Goal: Information Seeking & Learning: Learn about a topic

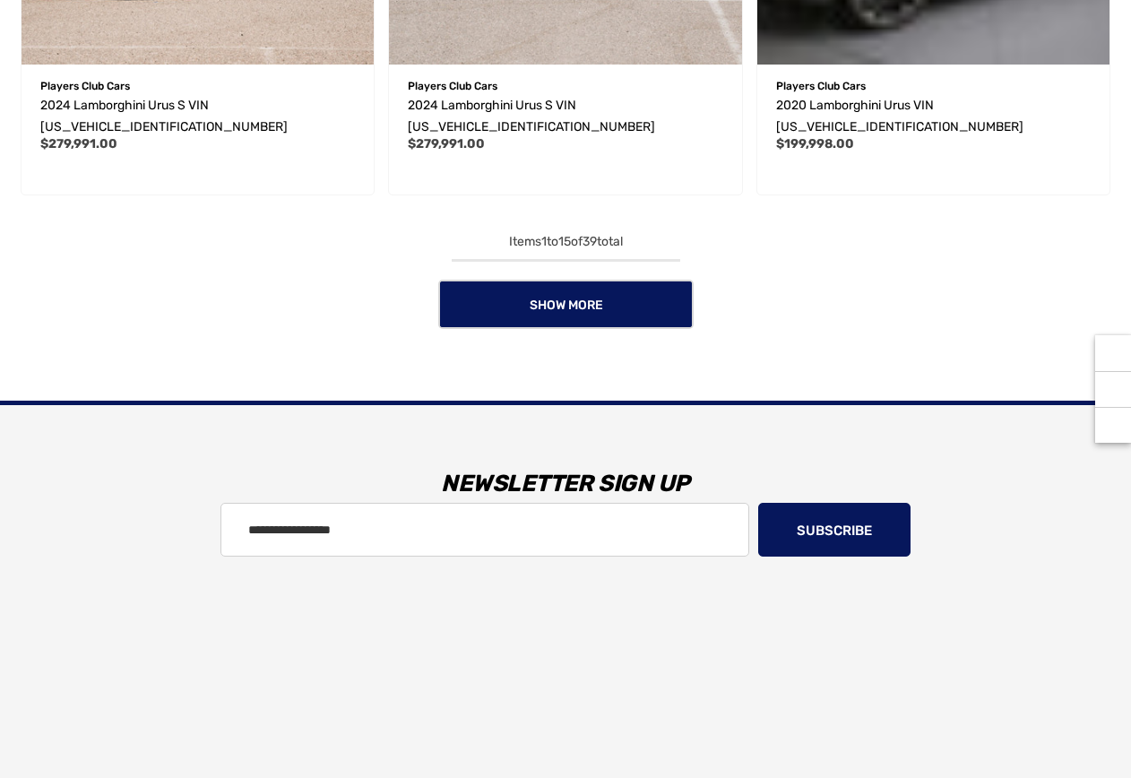
scroll to position [2917, 0]
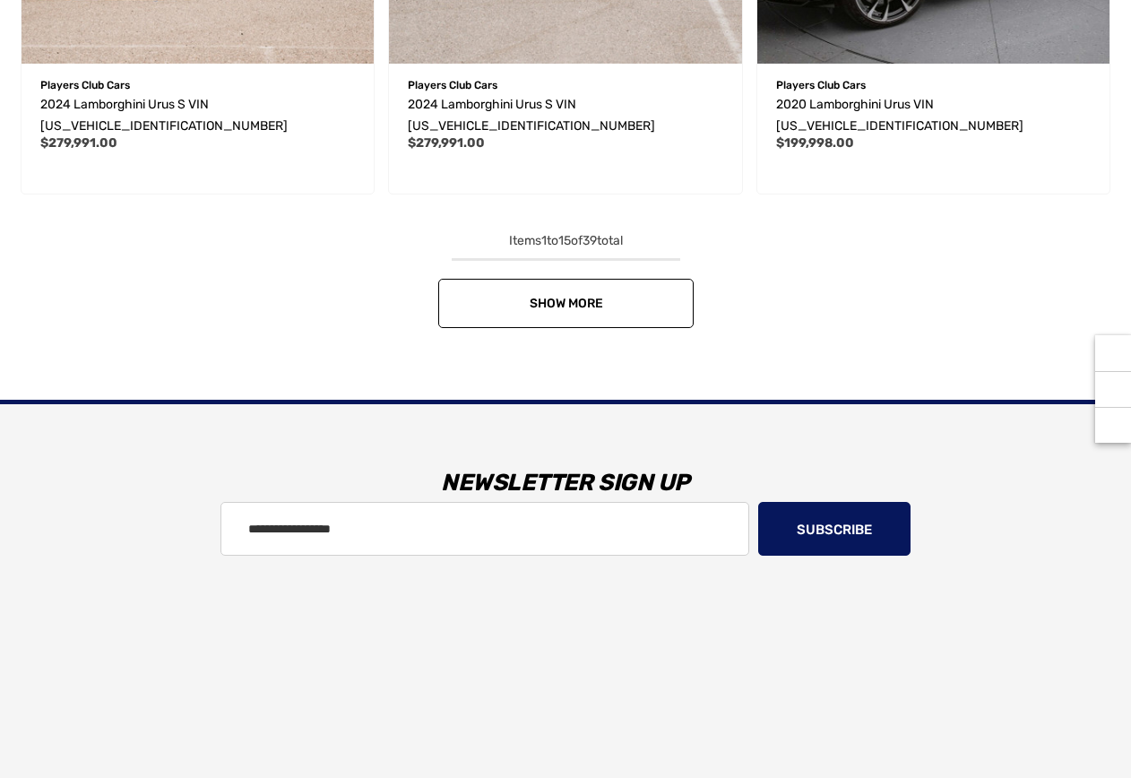
click at [635, 298] on link "Show More" at bounding box center [565, 303] width 255 height 49
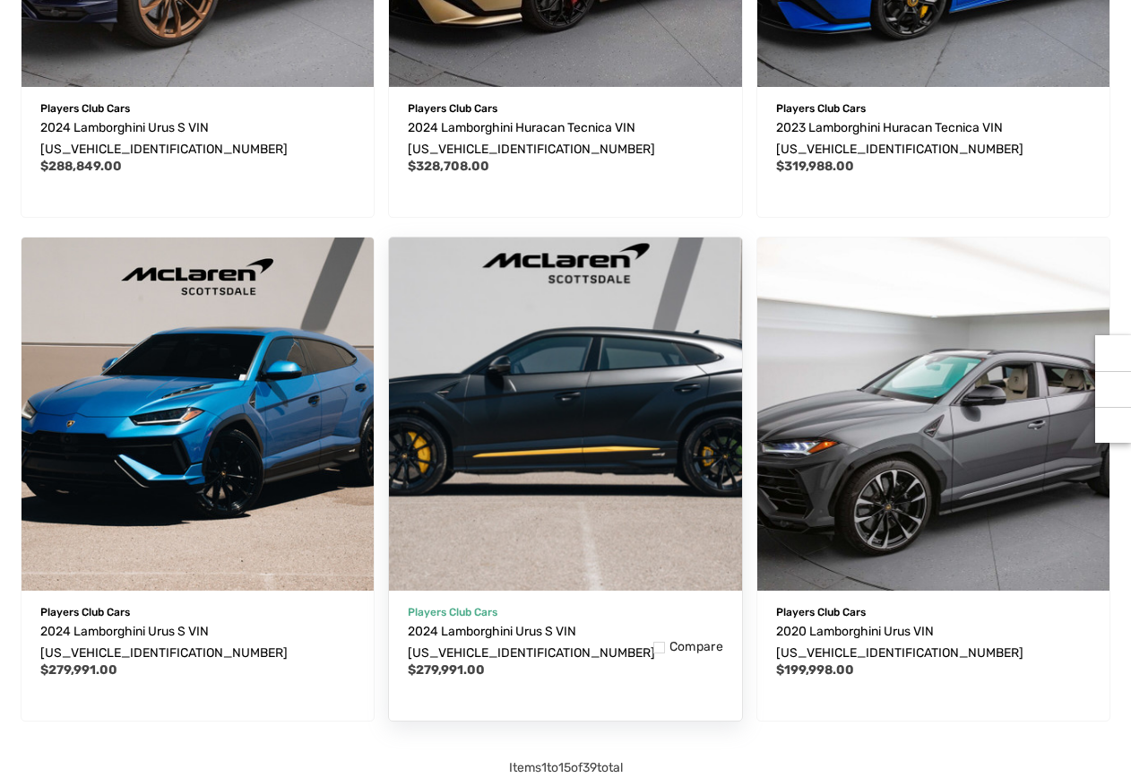
scroll to position [2334, 0]
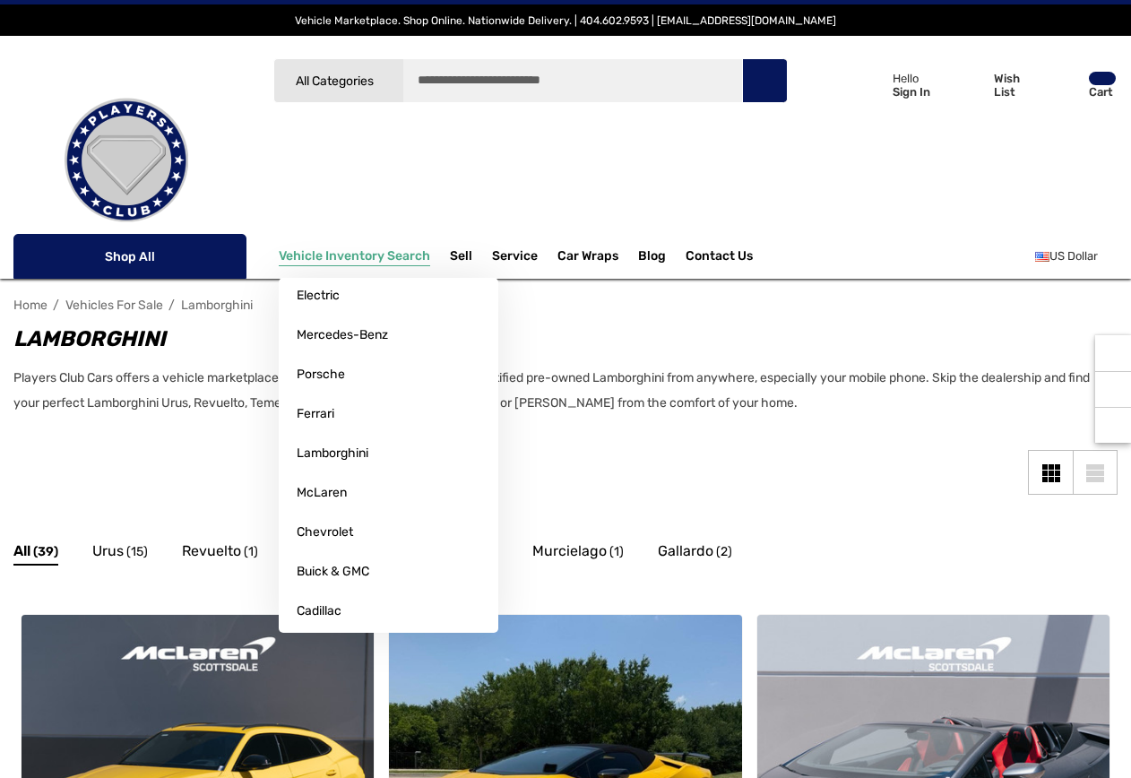
click at [387, 258] on span "Vehicle Inventory Search" at bounding box center [354, 258] width 151 height 20
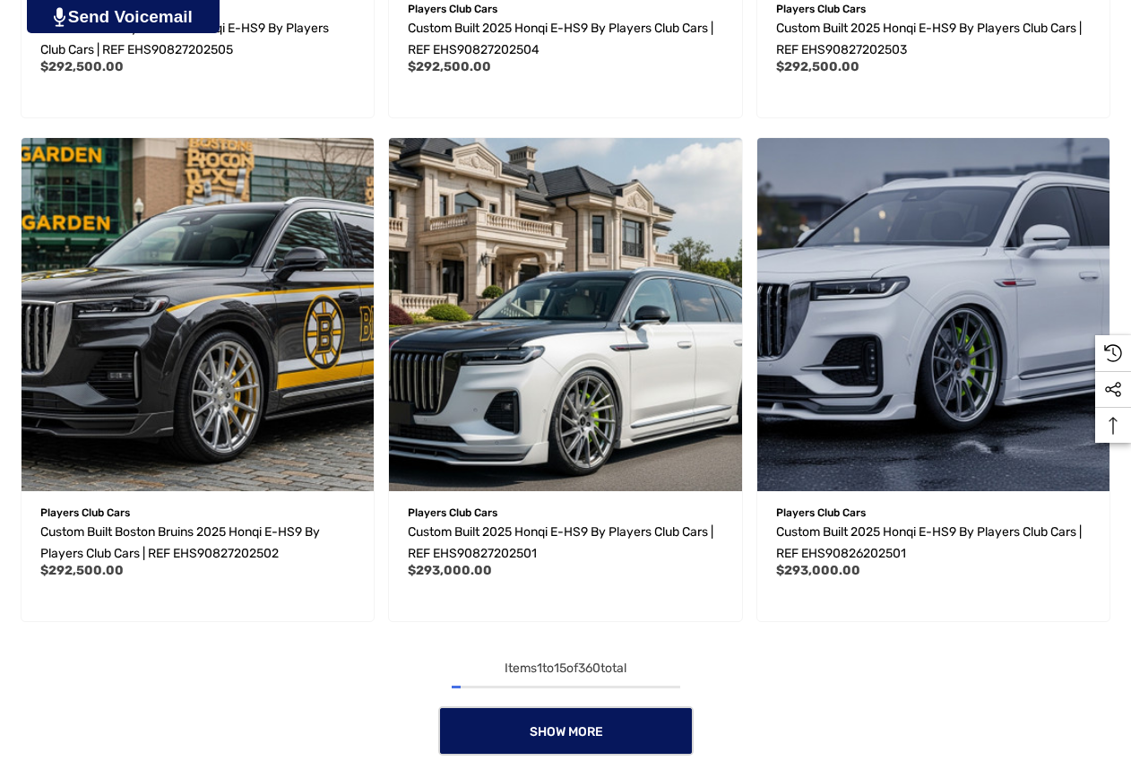
scroll to position [2567, 0]
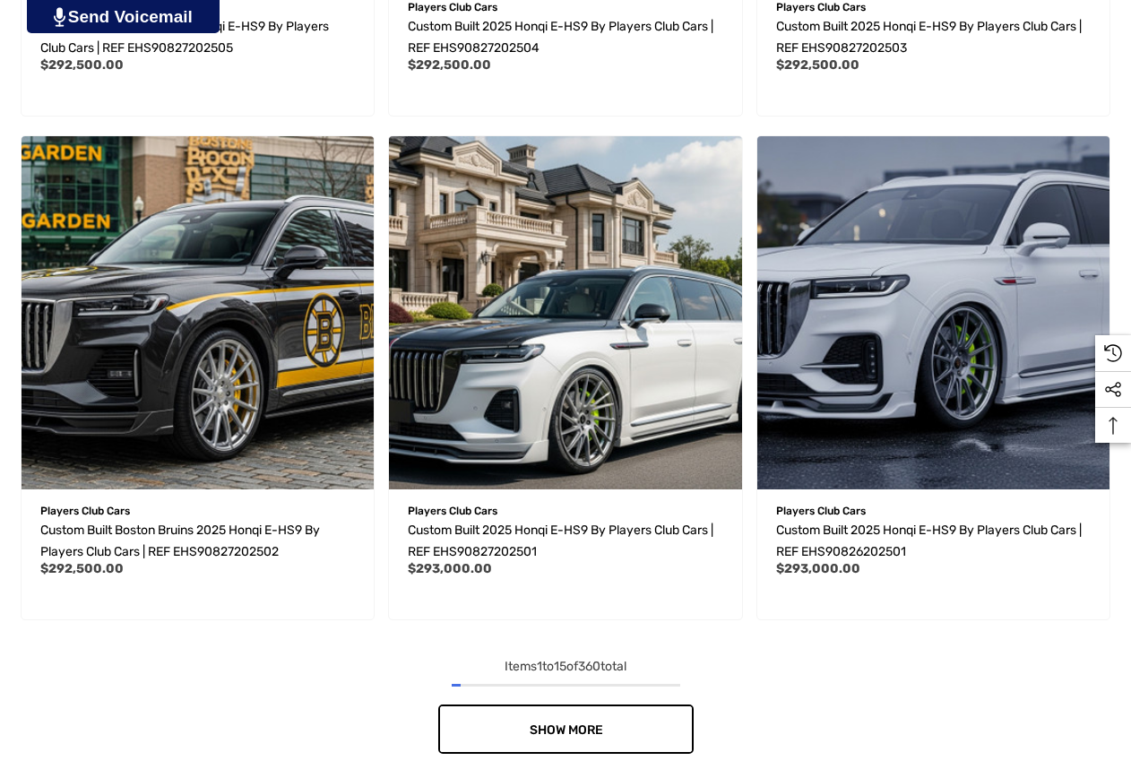
click at [626, 723] on link "Show More" at bounding box center [565, 728] width 255 height 49
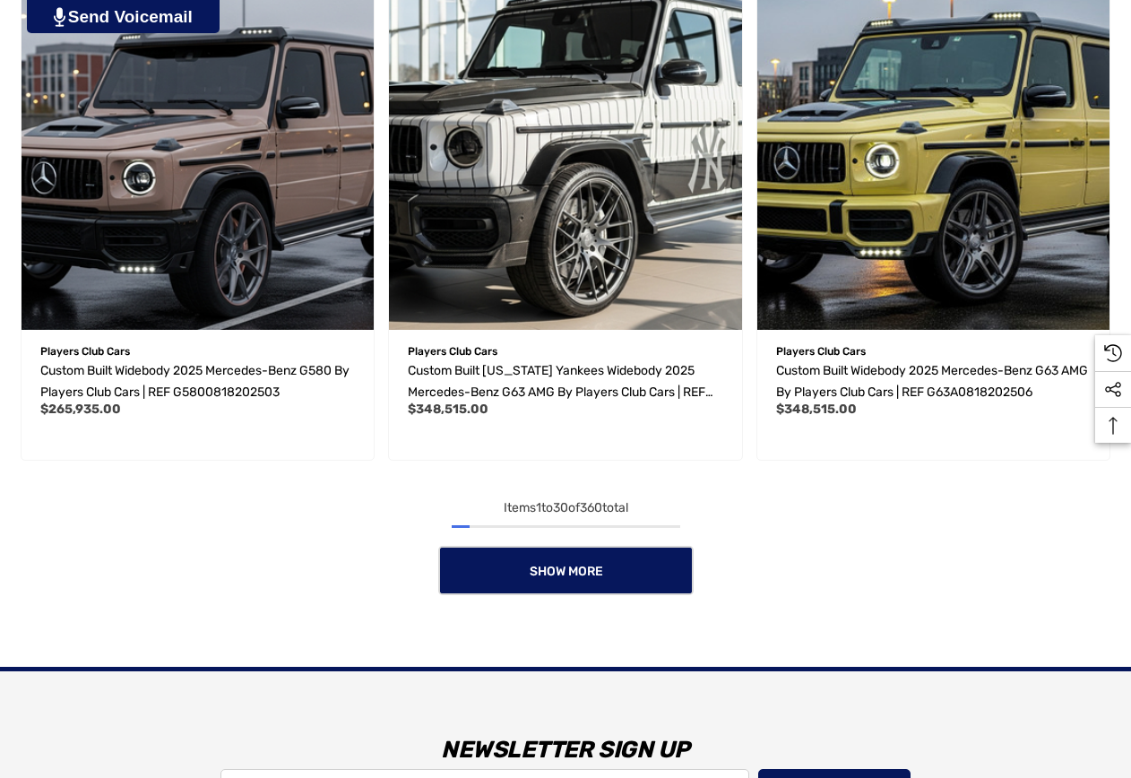
scroll to position [5251, 0]
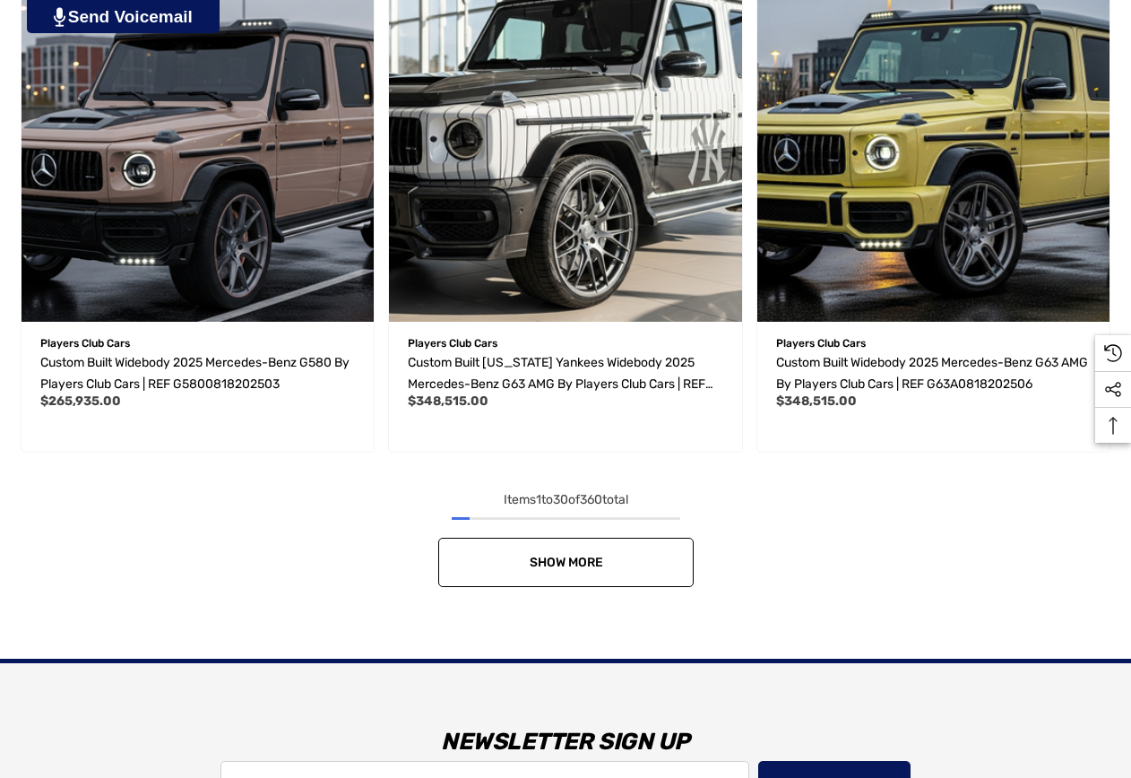
click at [653, 574] on link "Show More" at bounding box center [565, 562] width 255 height 49
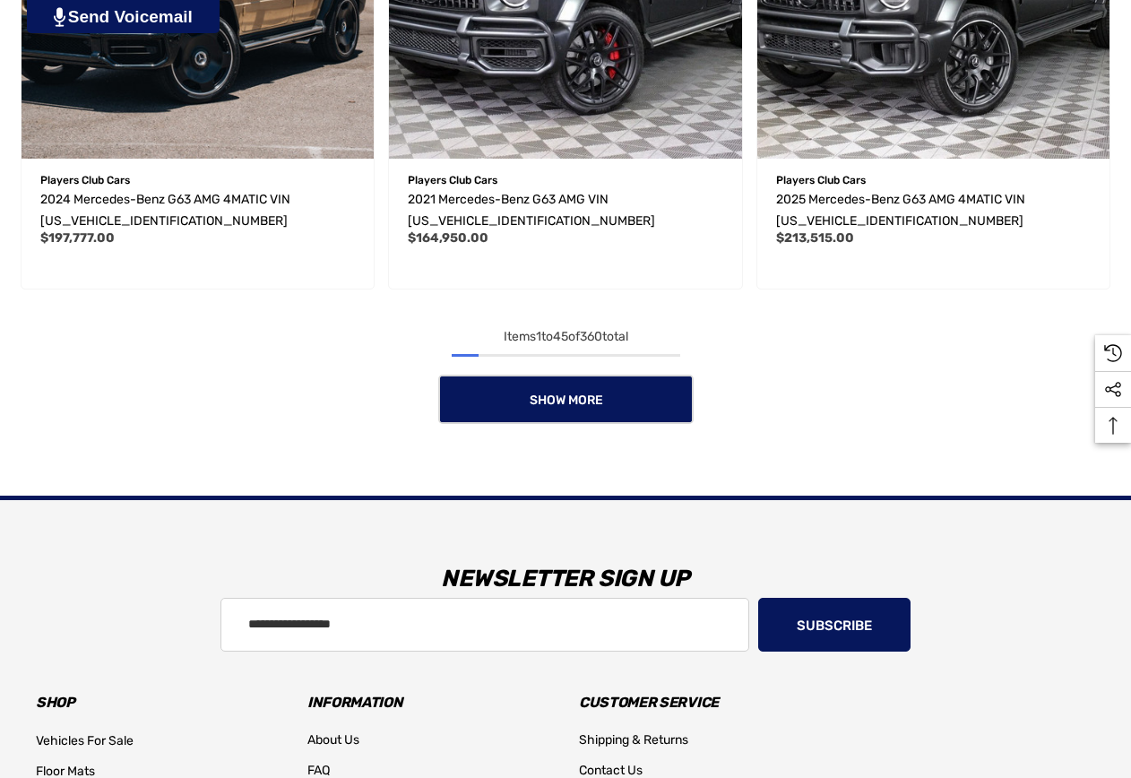
scroll to position [7935, 0]
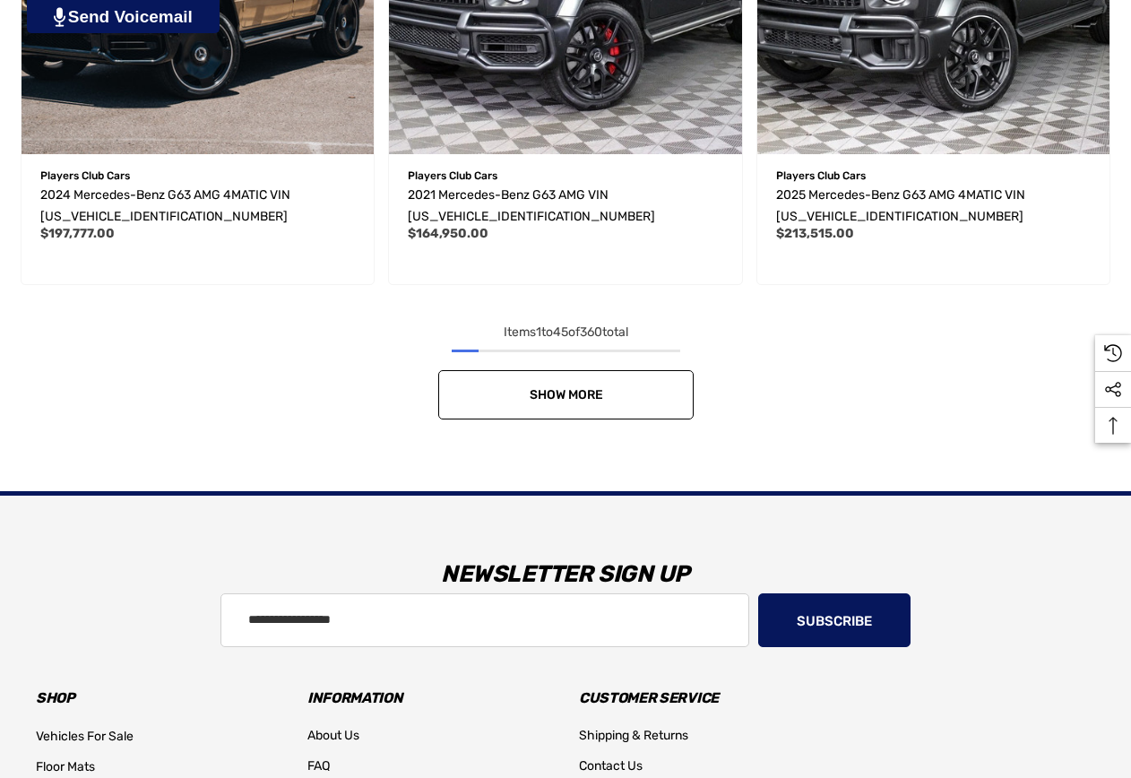
click at [587, 397] on span "Show More" at bounding box center [565, 394] width 73 height 15
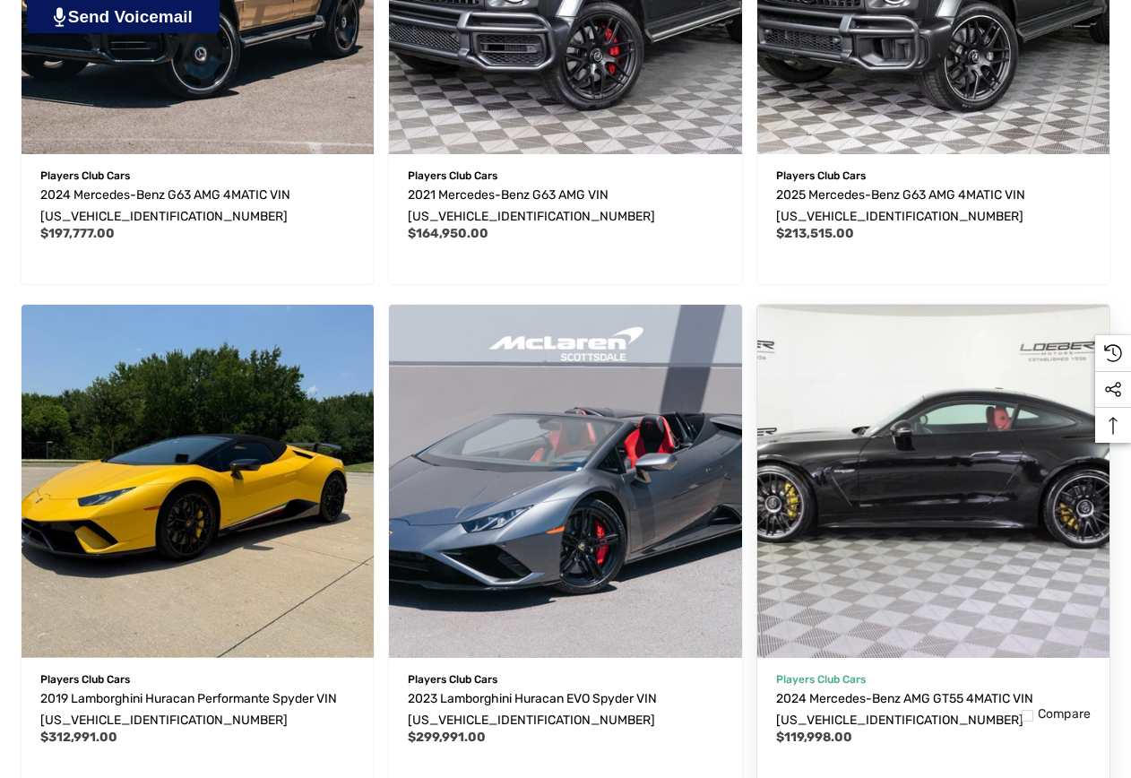
click at [906, 424] on img "2024 Mercedes-Benz AMG GT55 4MATIC VIN W1KRJ8AB8RF000444,$119,998.00\a" at bounding box center [933, 482] width 388 height 388
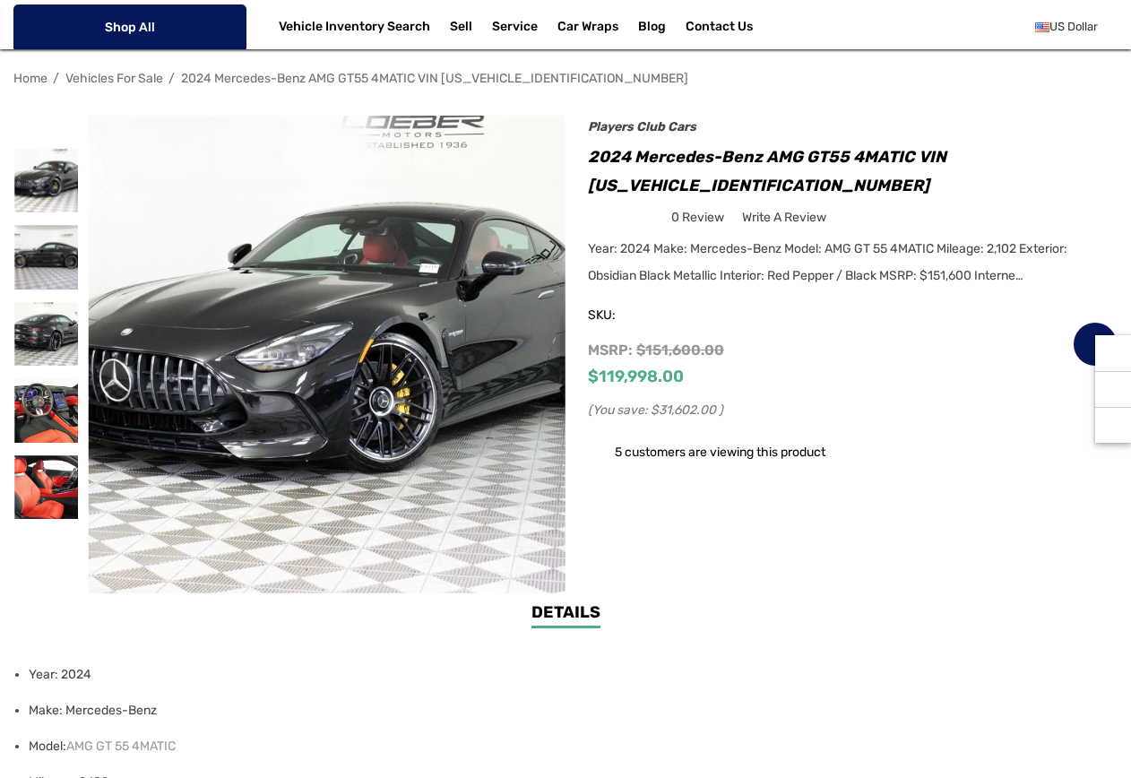
scroll to position [233, 0]
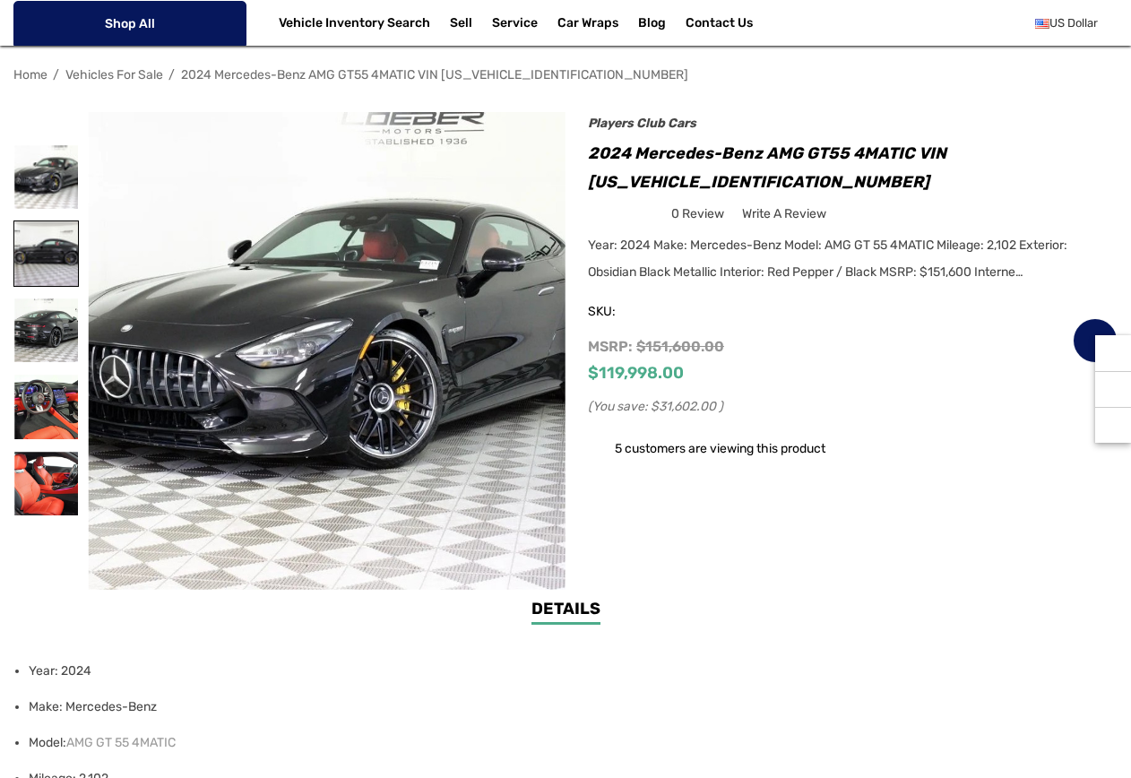
click at [50, 235] on img at bounding box center [46, 253] width 64 height 64
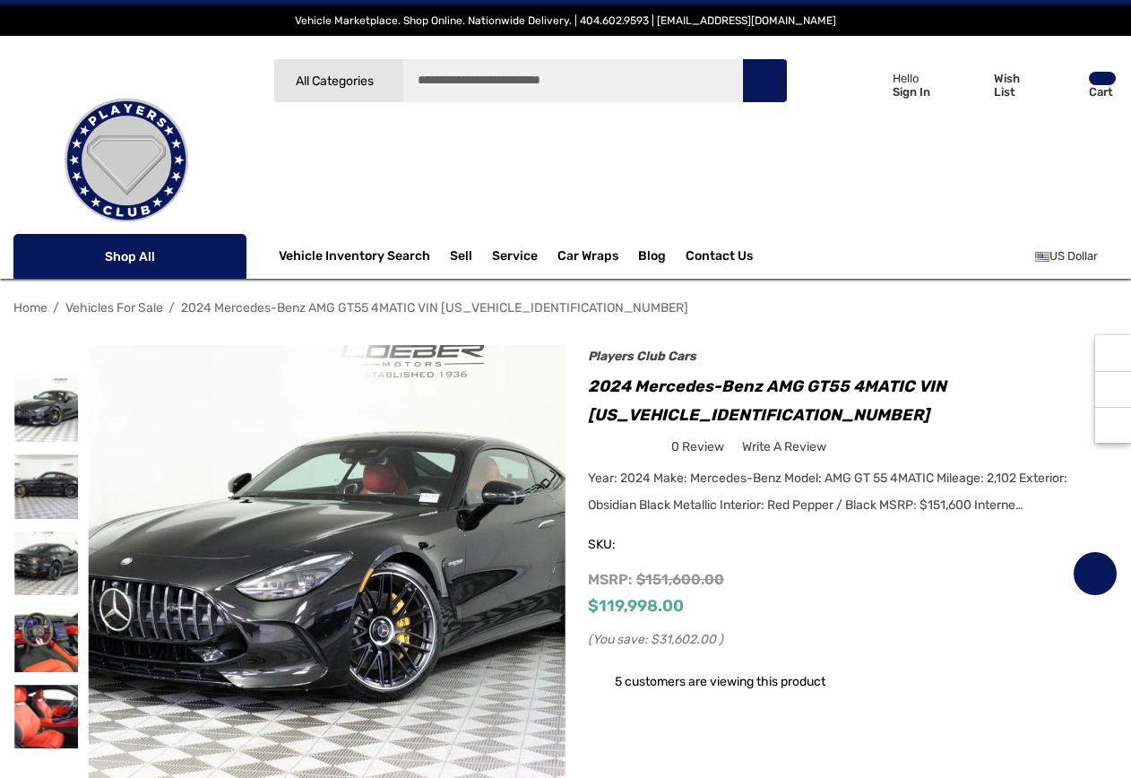
scroll to position [233, 0]
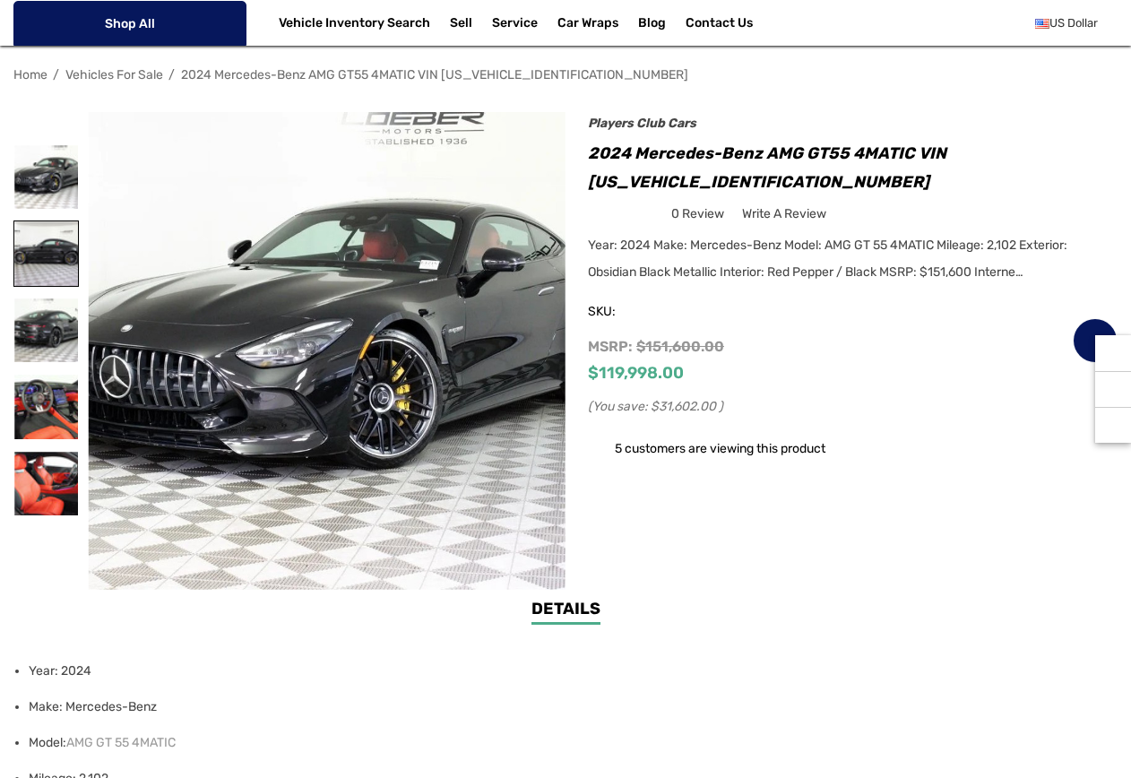
click at [30, 255] on img at bounding box center [46, 253] width 64 height 64
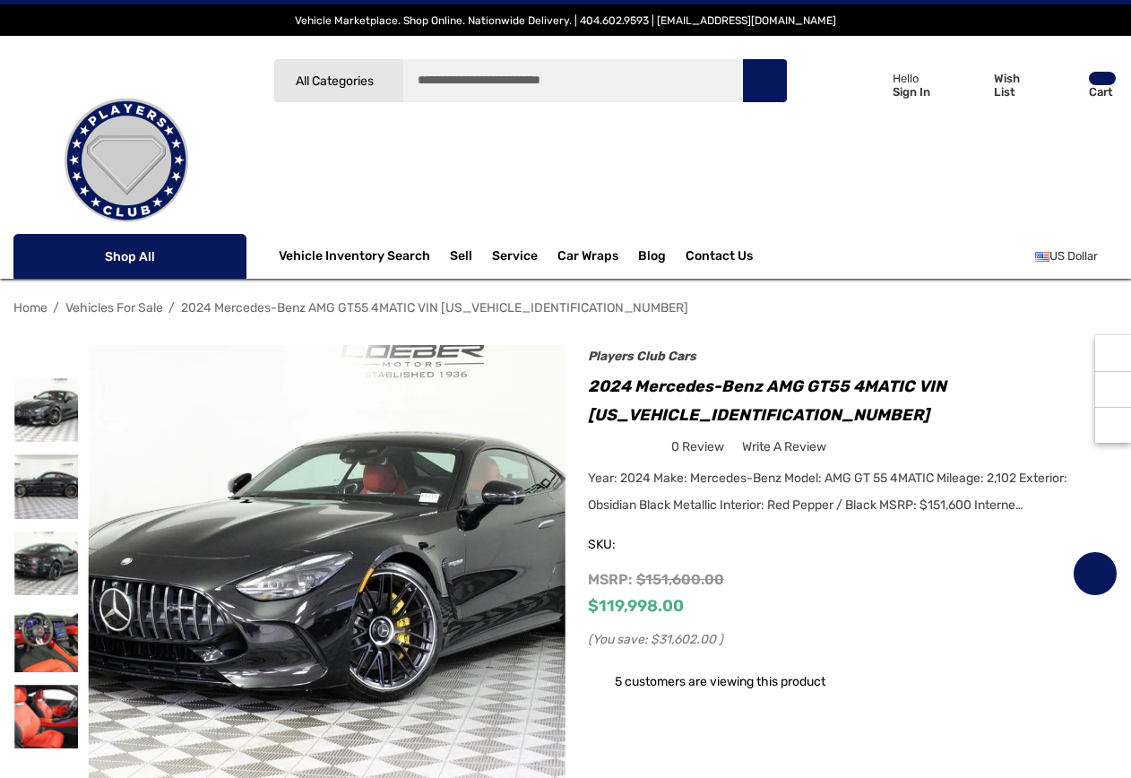
scroll to position [233, 0]
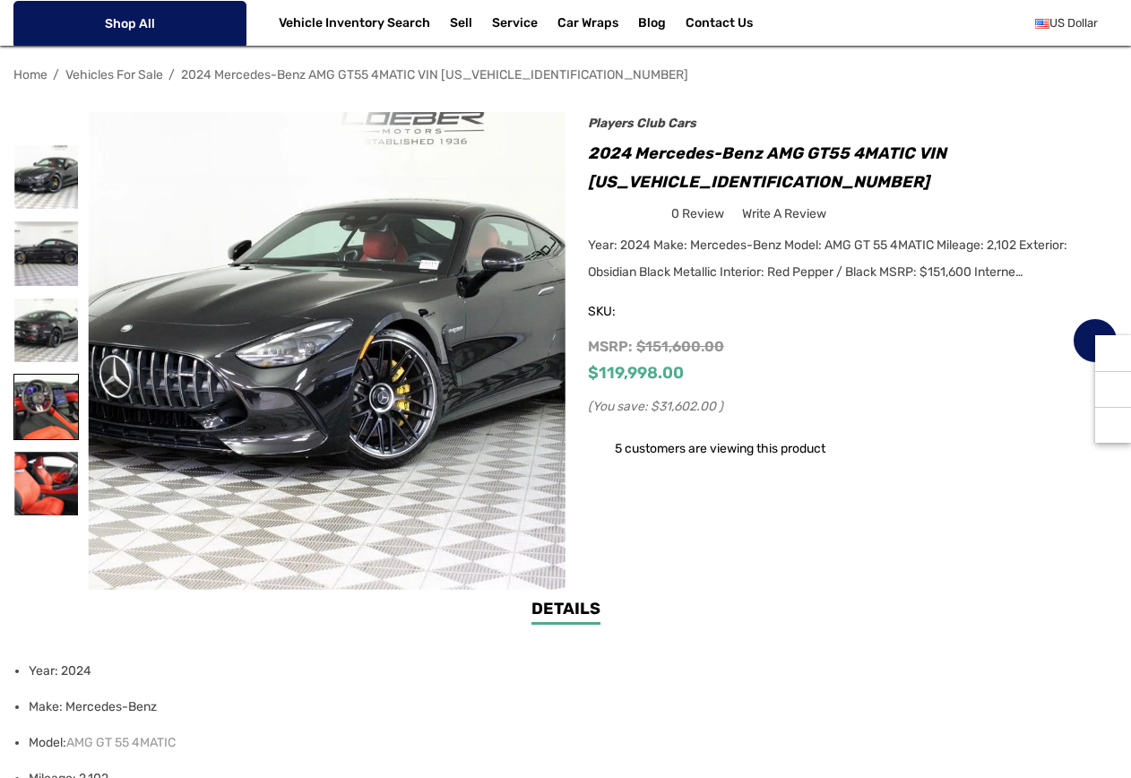
click at [65, 407] on img at bounding box center [46, 407] width 64 height 64
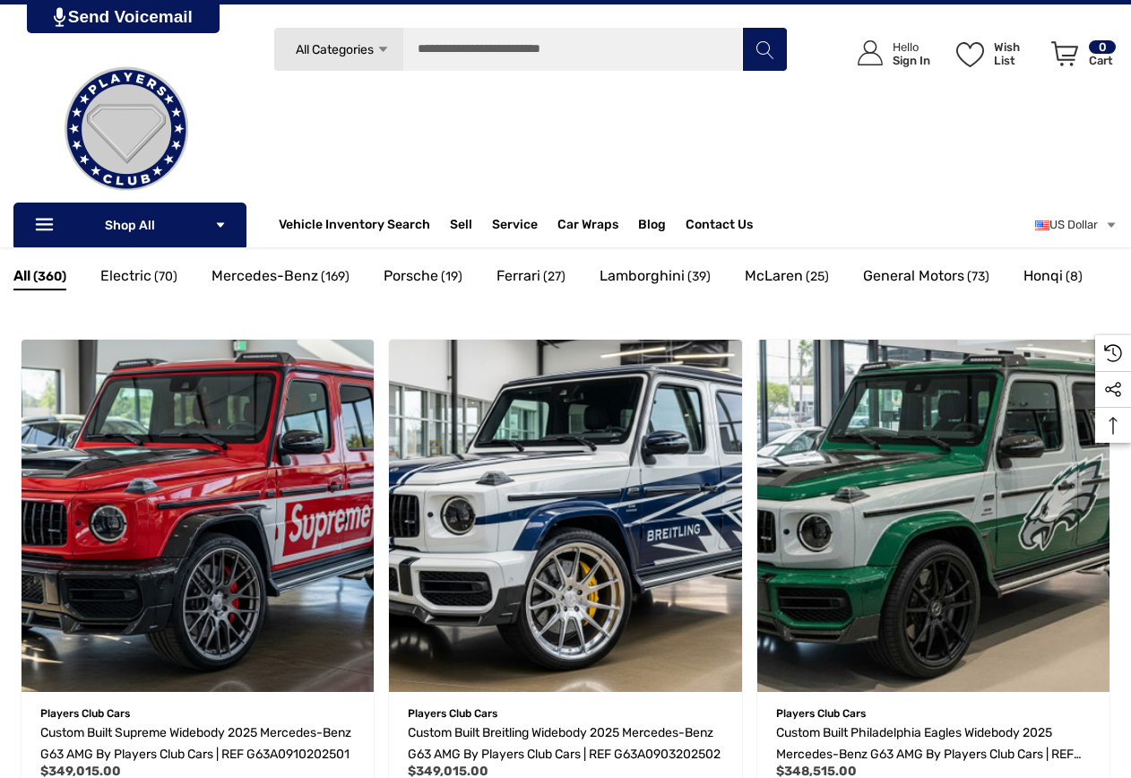
scroll to position [233, 0]
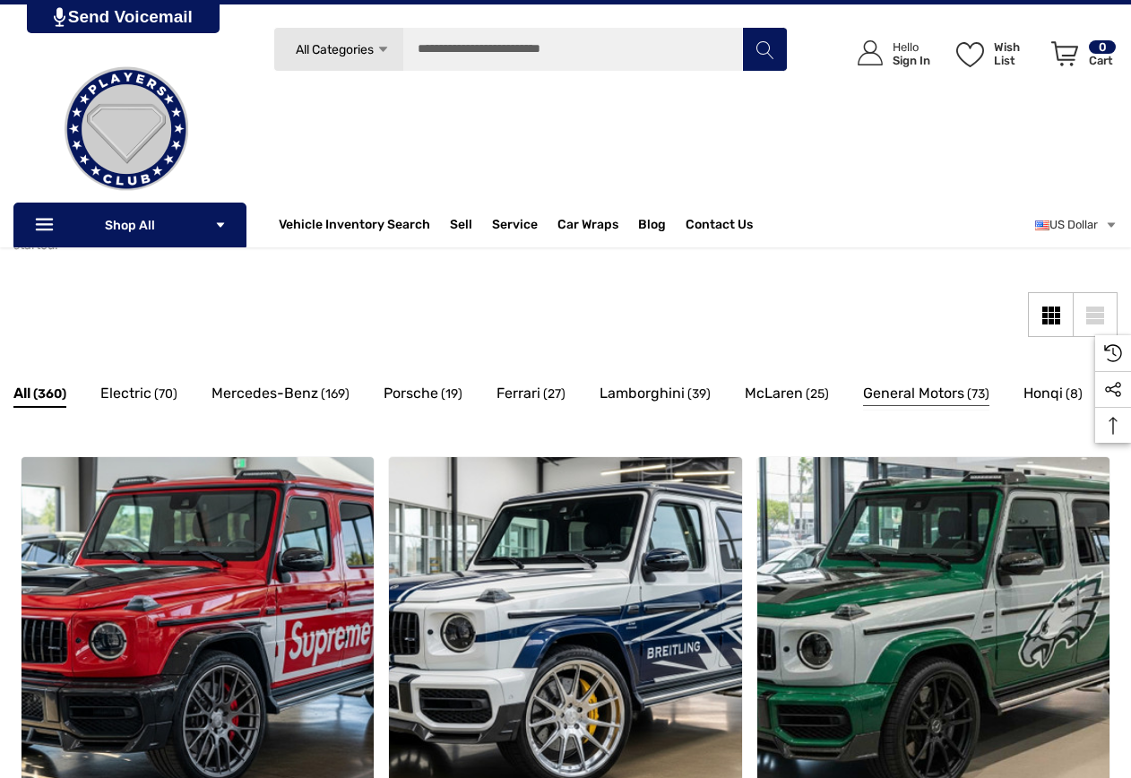
click at [903, 389] on span "General Motors" at bounding box center [913, 393] width 101 height 23
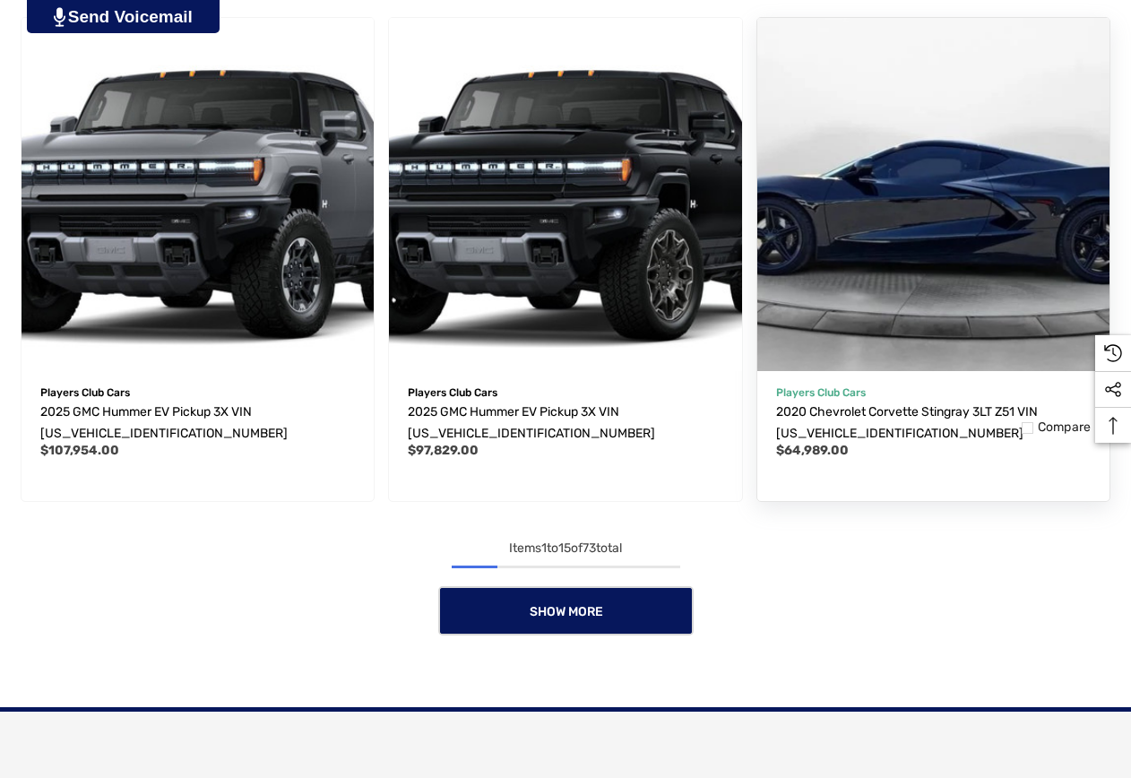
scroll to position [2684, 0]
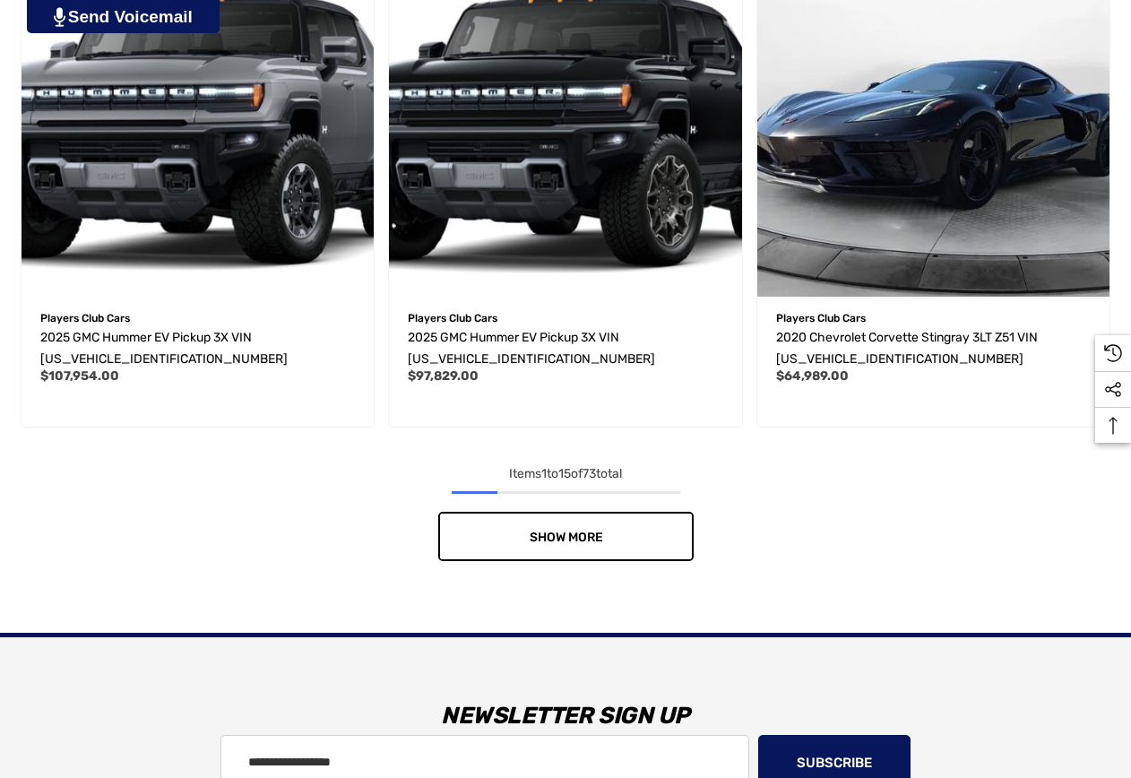
click at [593, 534] on span "Show More" at bounding box center [565, 537] width 73 height 15
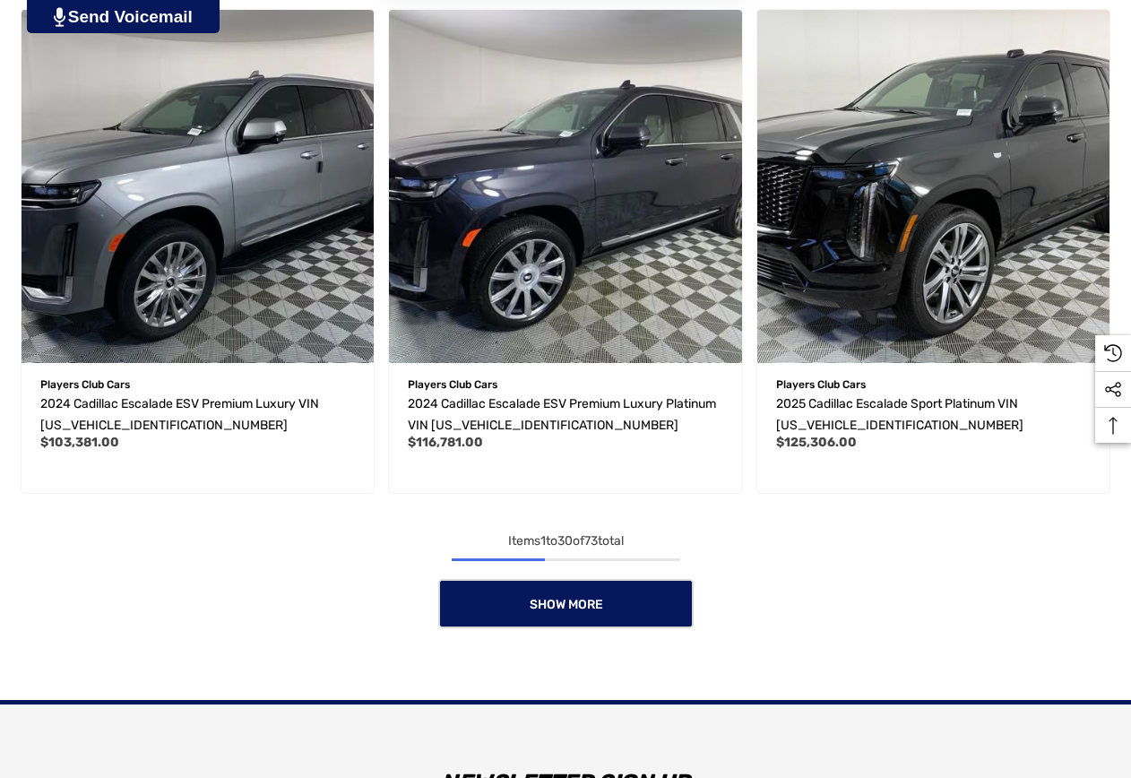
scroll to position [5251, 0]
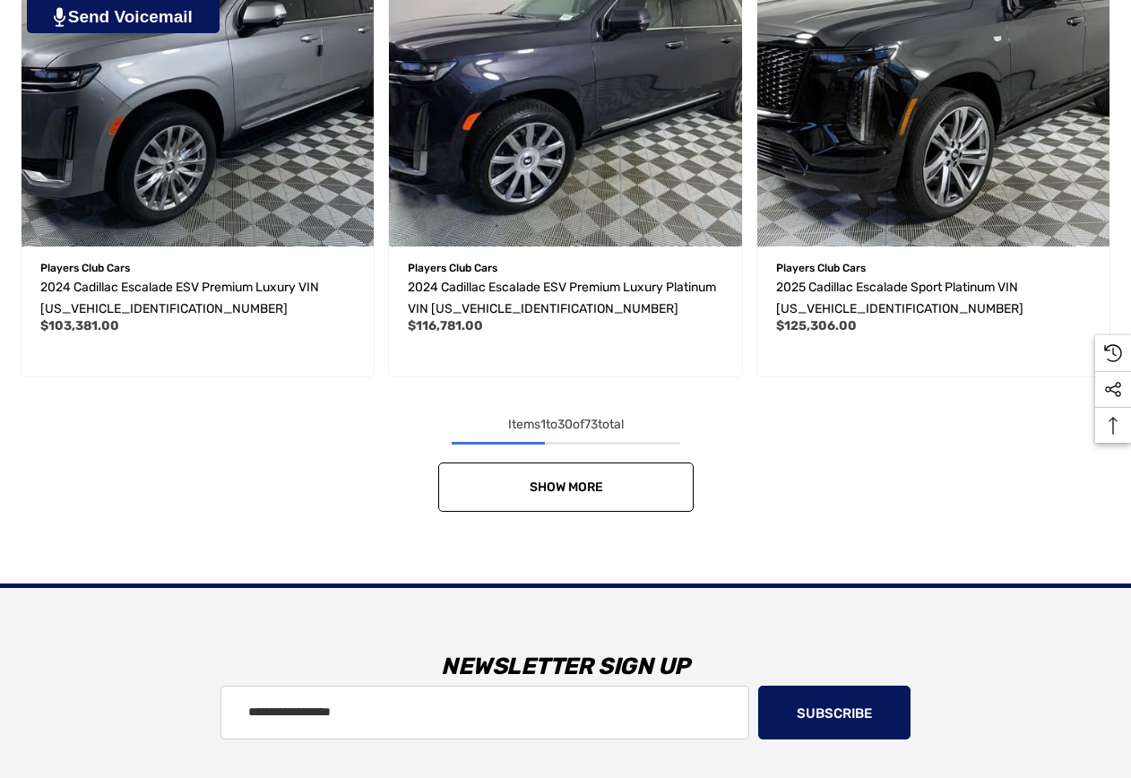
click at [545, 492] on span "Show More" at bounding box center [565, 486] width 73 height 15
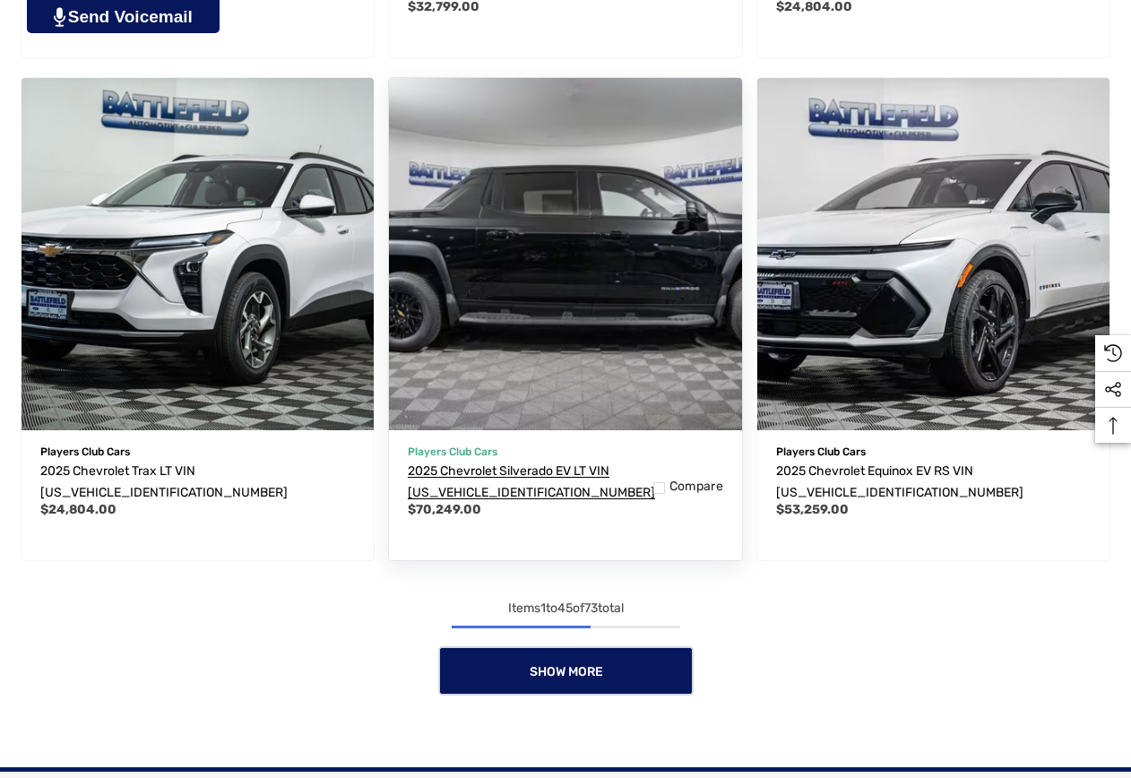
scroll to position [7584, 0]
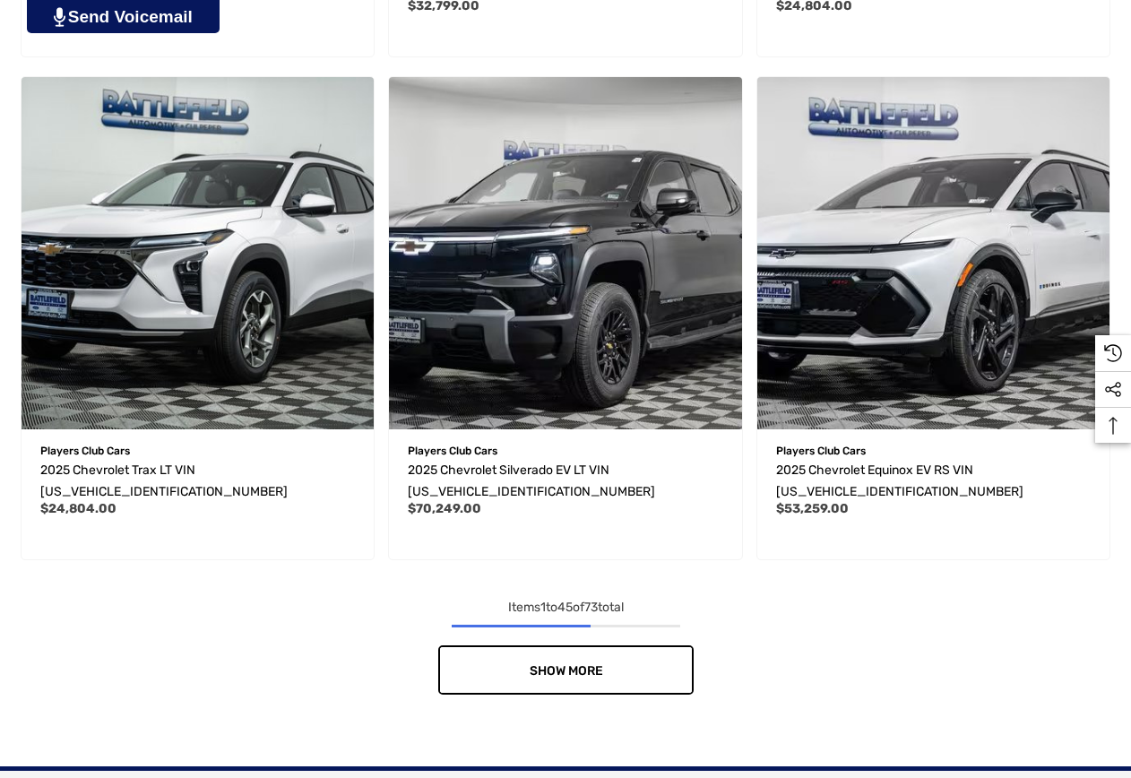
click at [606, 663] on link "Show More" at bounding box center [565, 669] width 255 height 49
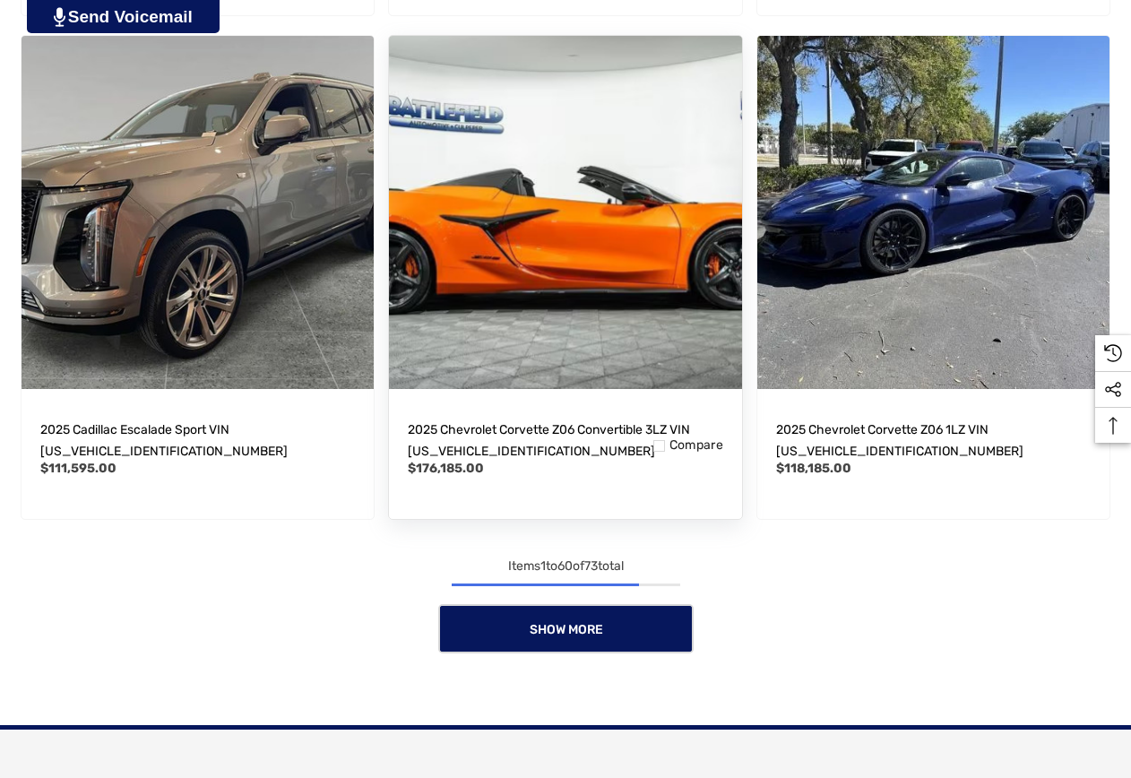
scroll to position [10151, 0]
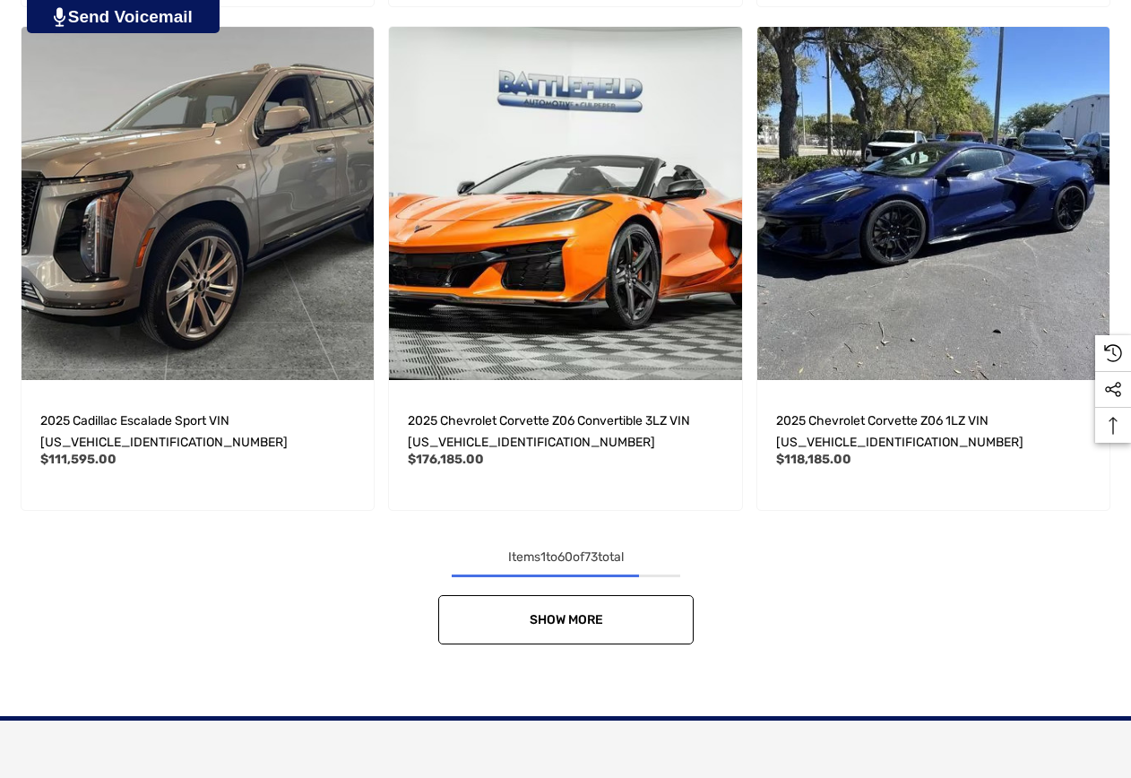
click at [603, 636] on link "Show More" at bounding box center [565, 619] width 255 height 49
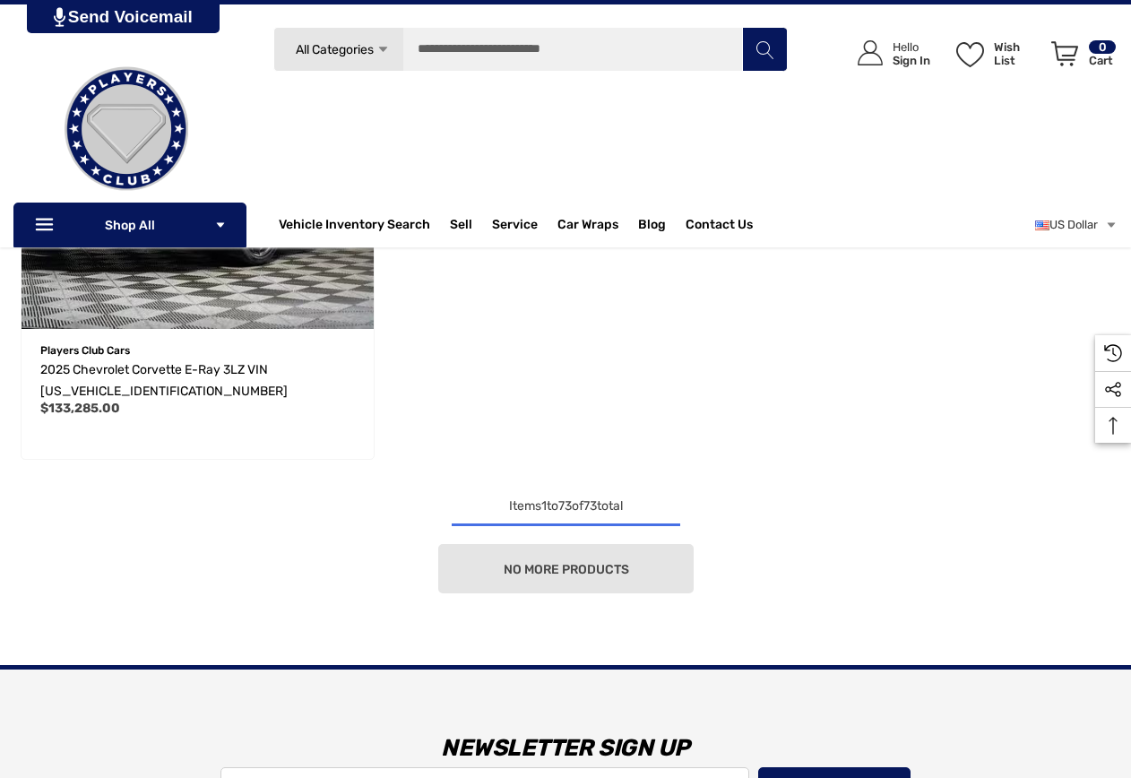
scroll to position [12602, 0]
